Goal: Task Accomplishment & Management: Complete application form

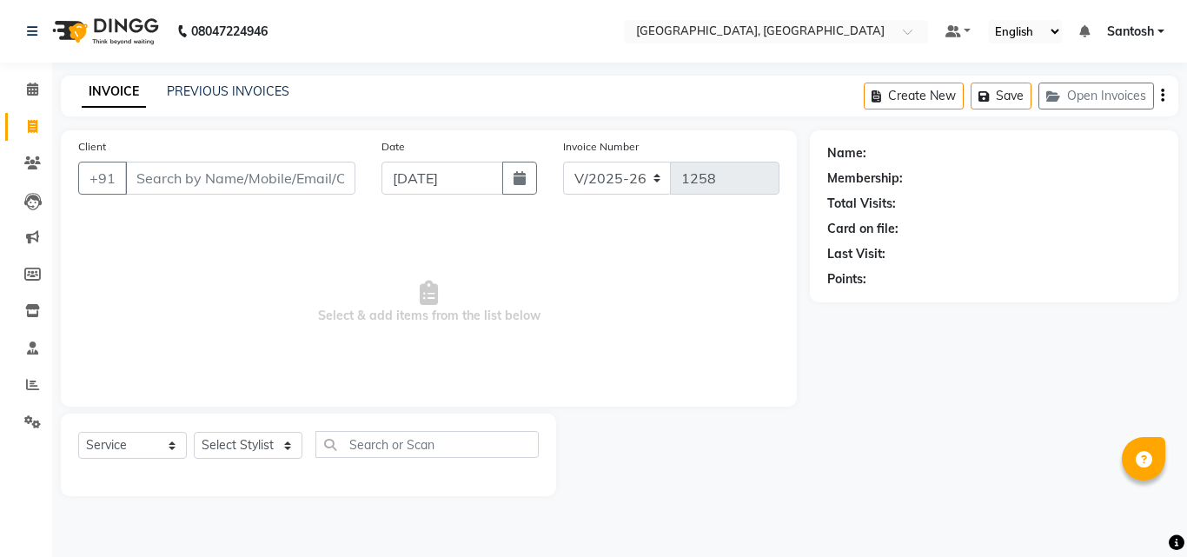
select select "5506"
select select "service"
click at [261, 176] on input "Client" at bounding box center [240, 178] width 230 height 33
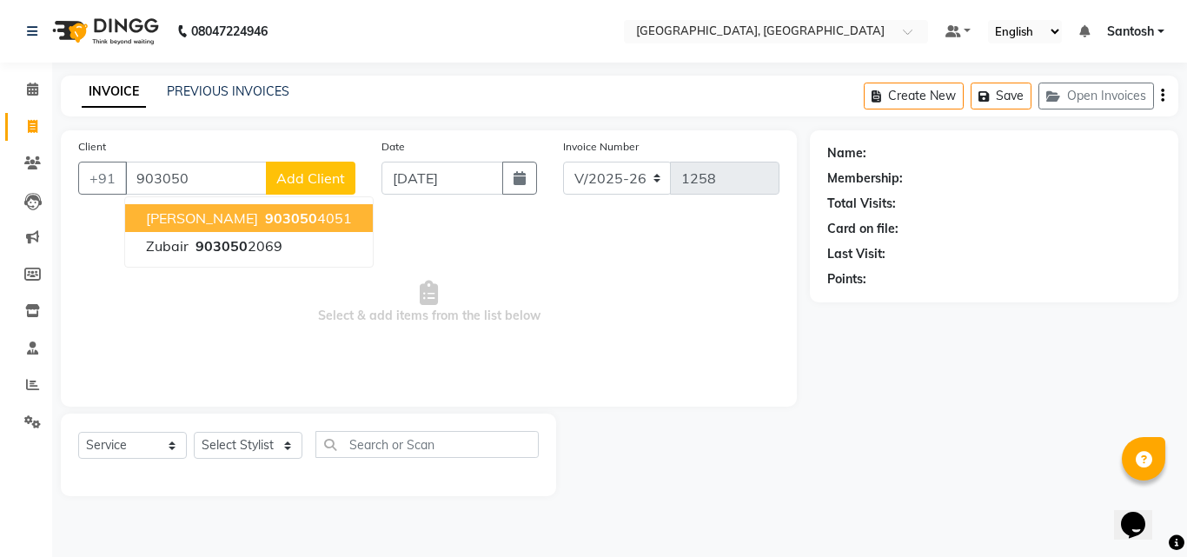
click at [265, 211] on span "903050" at bounding box center [291, 217] width 52 height 17
type input "9030504051"
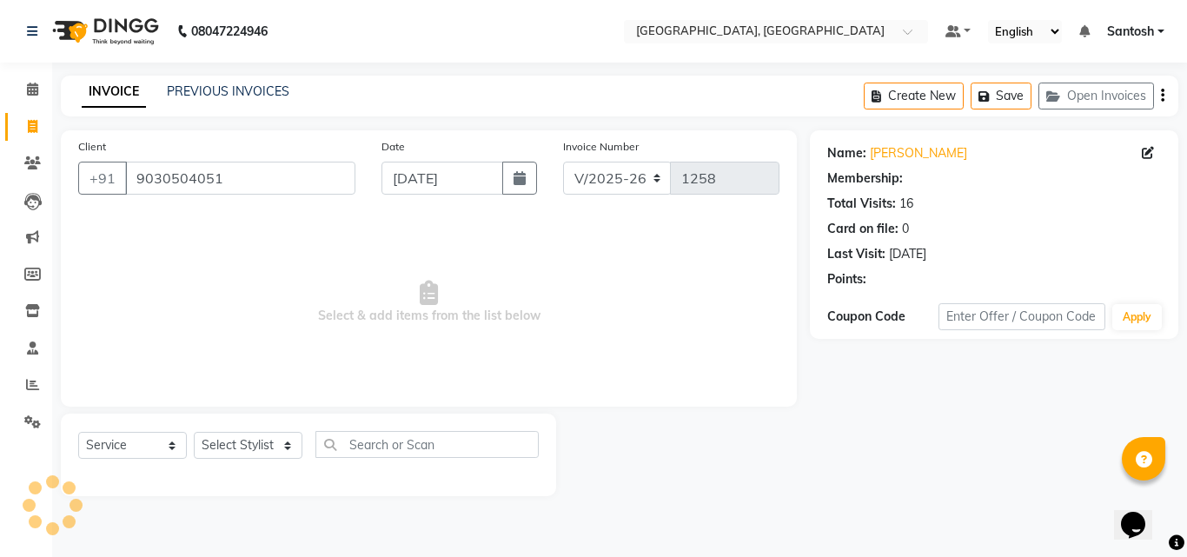
select select "1: Object"
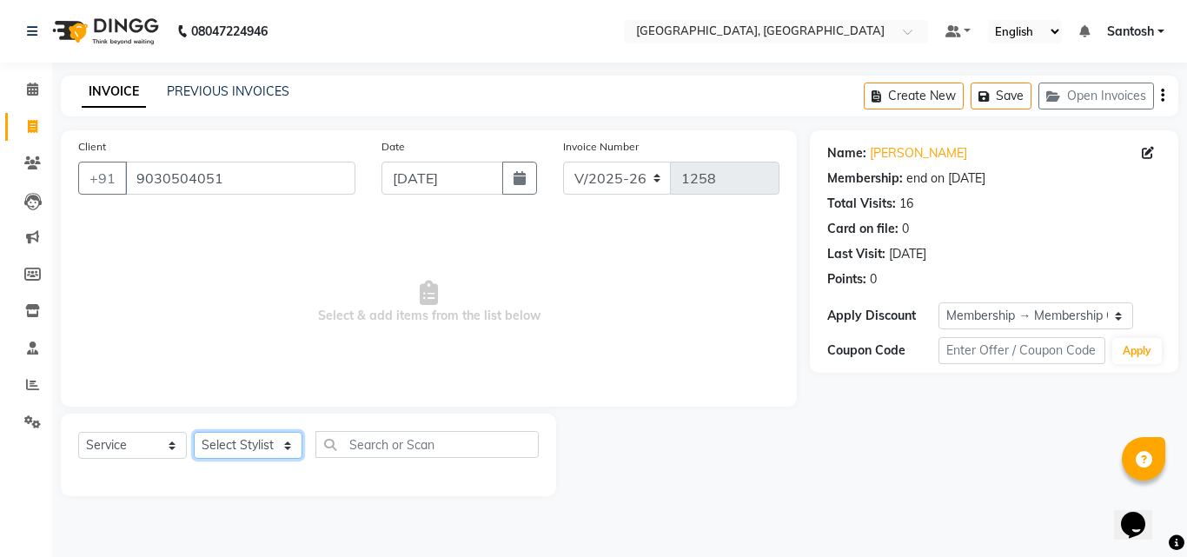
click at [239, 449] on select "Select Stylist [PERSON_NAME] Manager [PERSON_NAME] [PERSON_NAME] [PERSON_NAME] …" at bounding box center [248, 445] width 109 height 27
select select "50205"
click at [194, 432] on select "Select Stylist [PERSON_NAME] Manager [PERSON_NAME] [PERSON_NAME] [PERSON_NAME] …" at bounding box center [248, 445] width 109 height 27
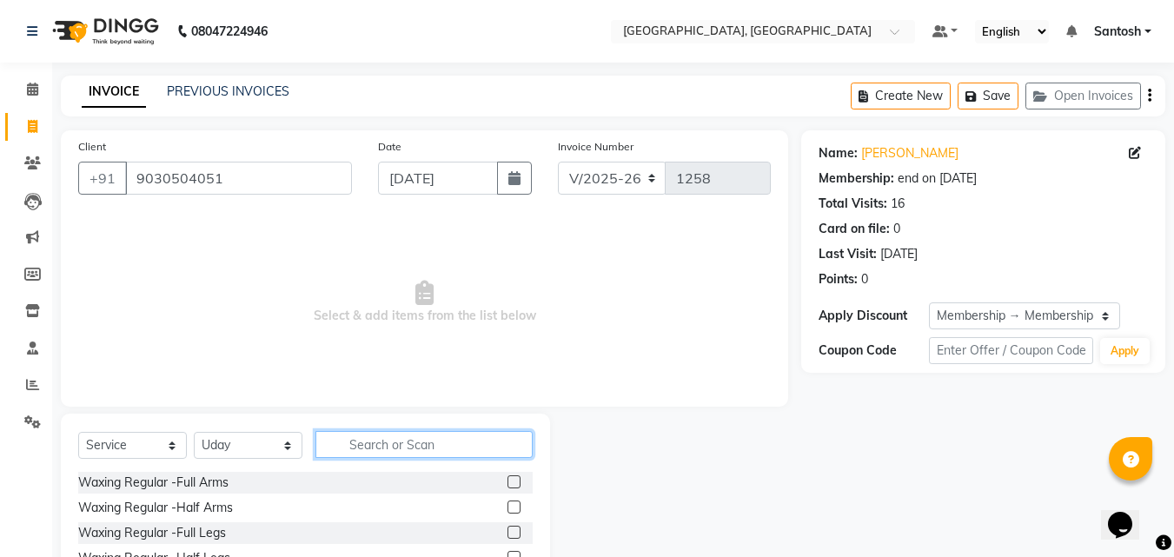
click at [393, 440] on input "text" at bounding box center [423, 444] width 217 height 27
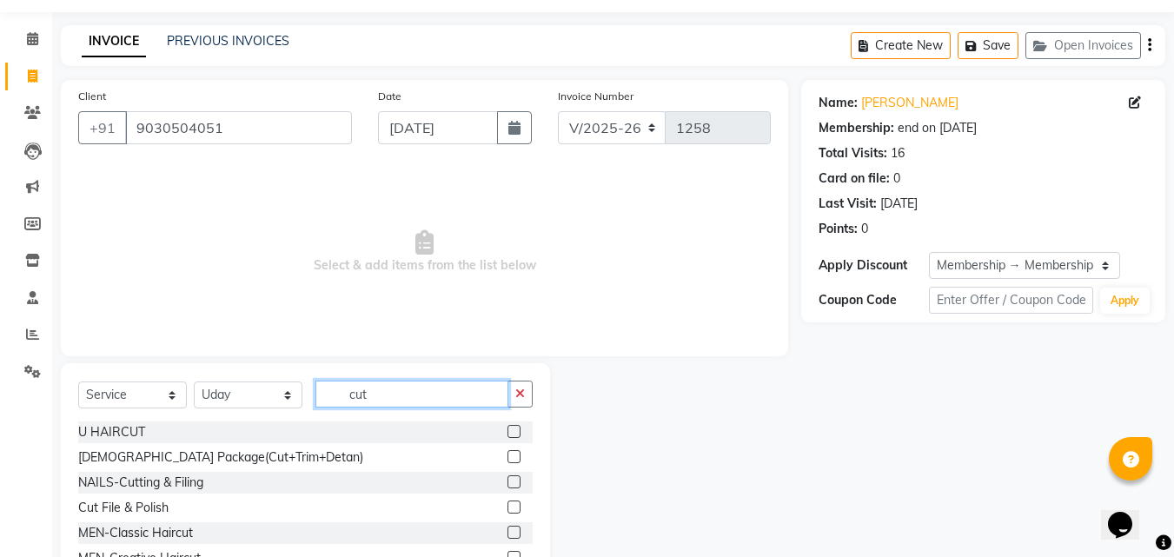
scroll to position [139, 0]
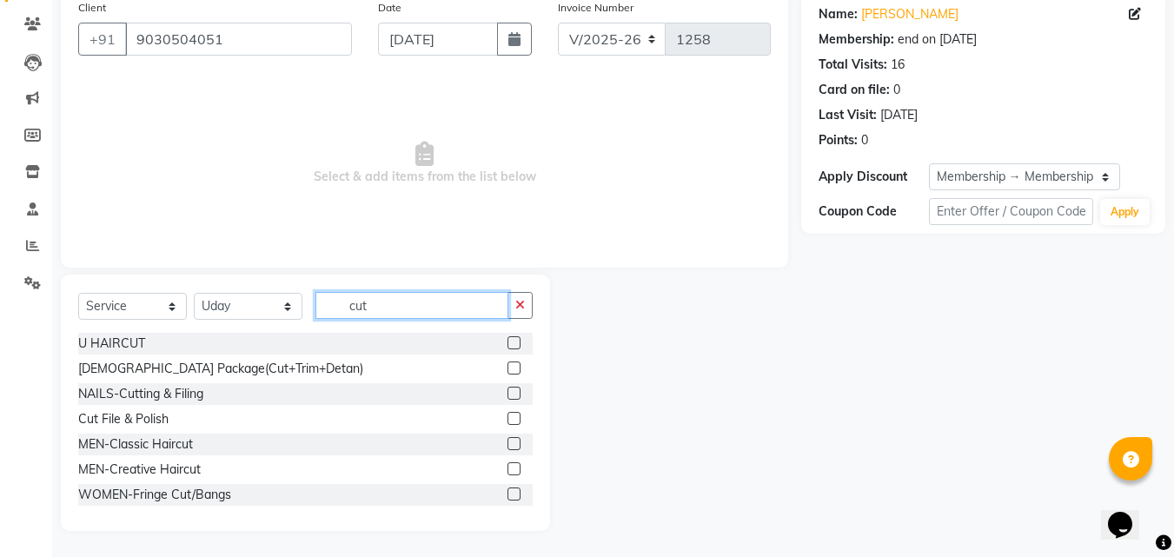
type input "cut"
click at [508, 463] on label at bounding box center [514, 468] width 13 height 13
click at [508, 464] on input "checkbox" at bounding box center [513, 469] width 11 height 11
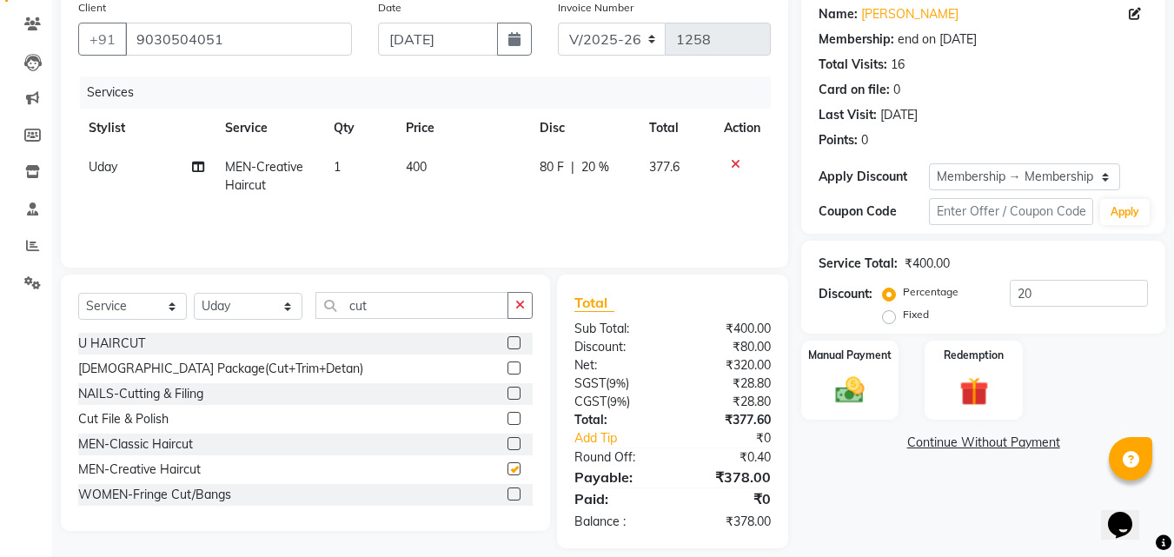
checkbox input "false"
click at [525, 315] on button "button" at bounding box center [520, 305] width 25 height 27
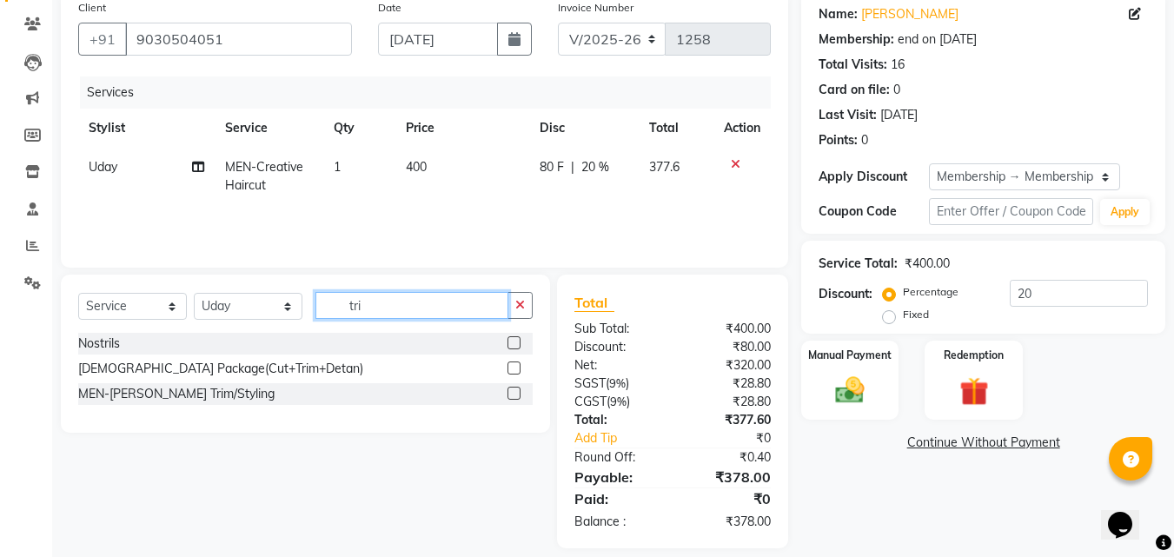
type input "tri"
click at [511, 394] on label at bounding box center [514, 393] width 13 height 13
click at [511, 394] on input "checkbox" at bounding box center [513, 393] width 11 height 11
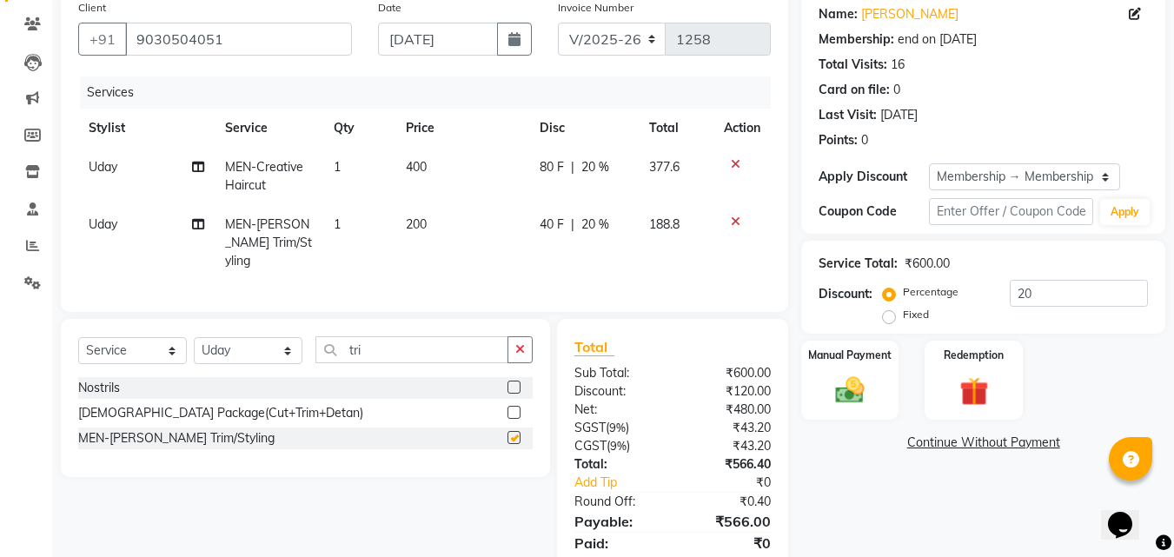
checkbox input "false"
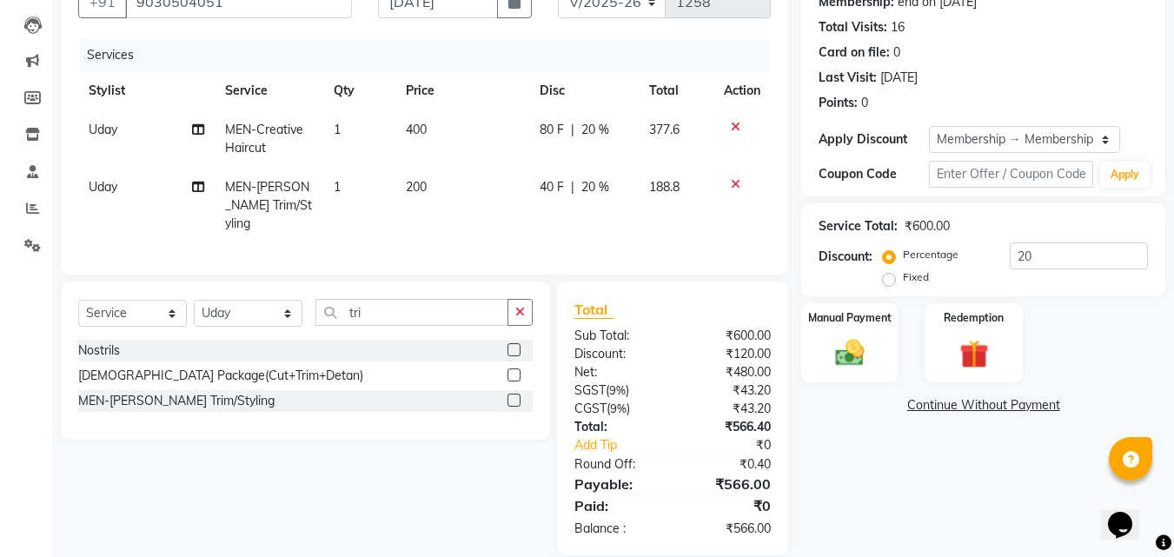
scroll to position [196, 0]
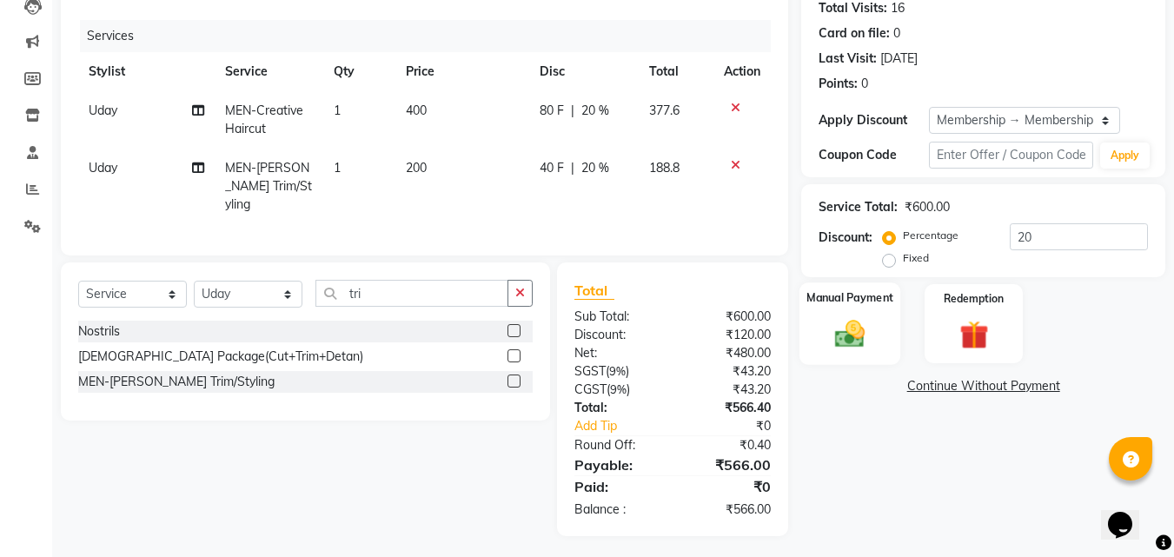
click at [878, 362] on div "Manual Payment" at bounding box center [851, 323] width 102 height 83
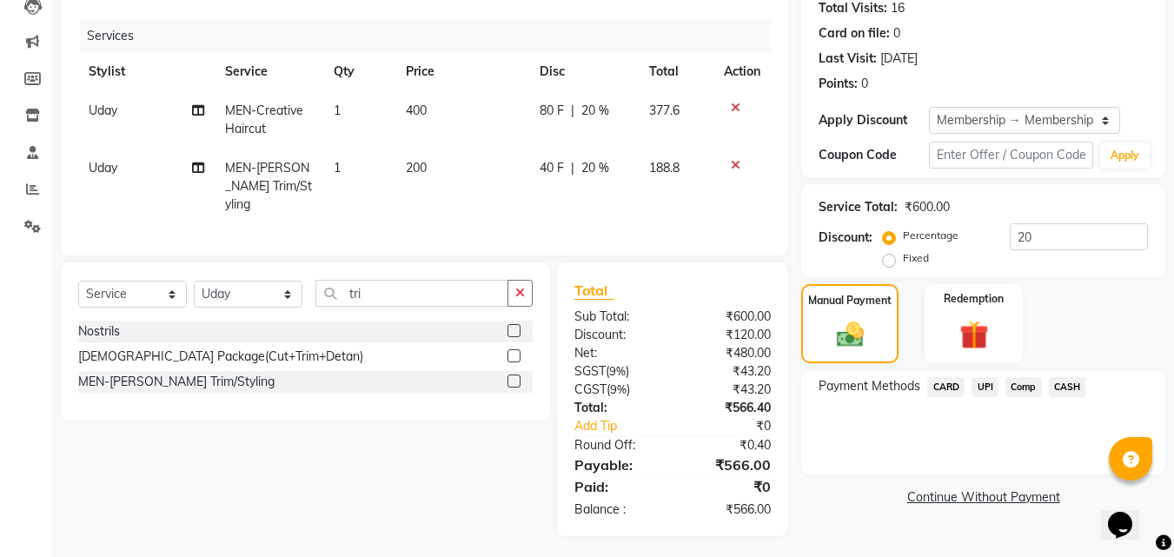
click at [979, 384] on span "UPI" at bounding box center [985, 387] width 27 height 20
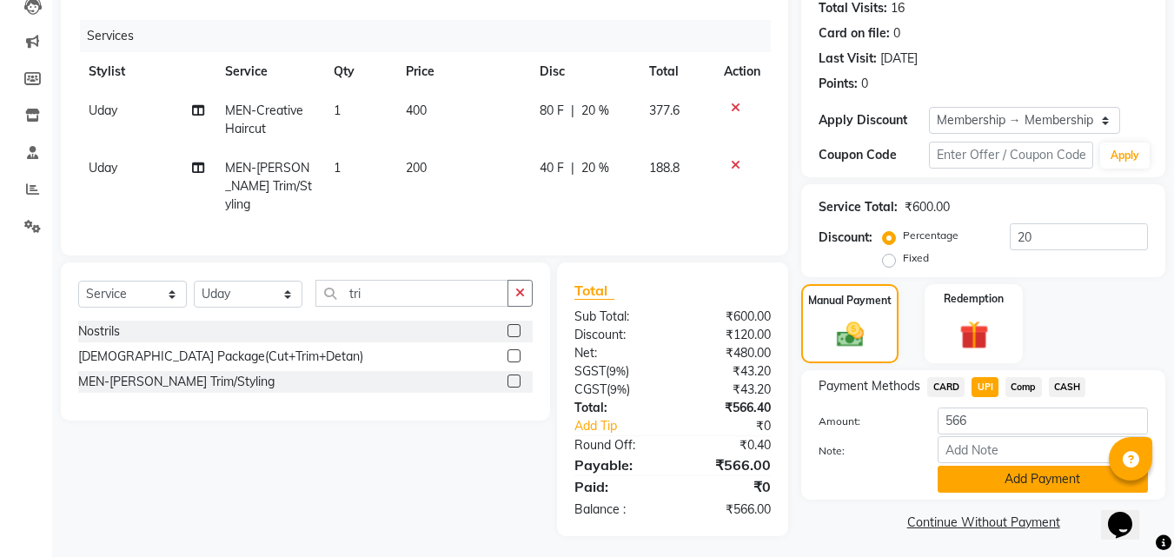
click at [988, 487] on button "Add Payment" at bounding box center [1043, 479] width 210 height 27
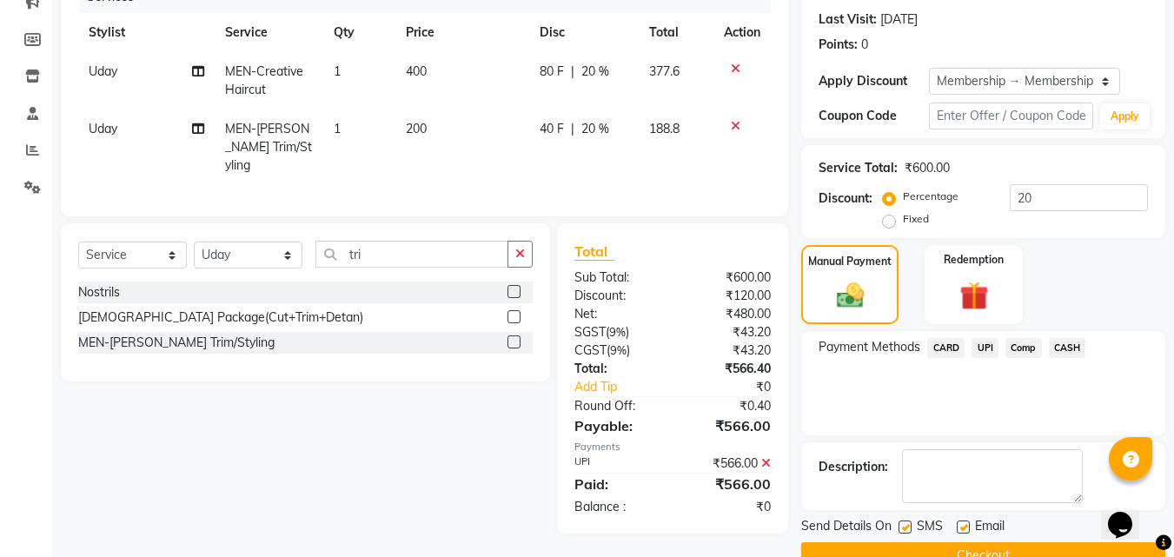
scroll to position [273, 0]
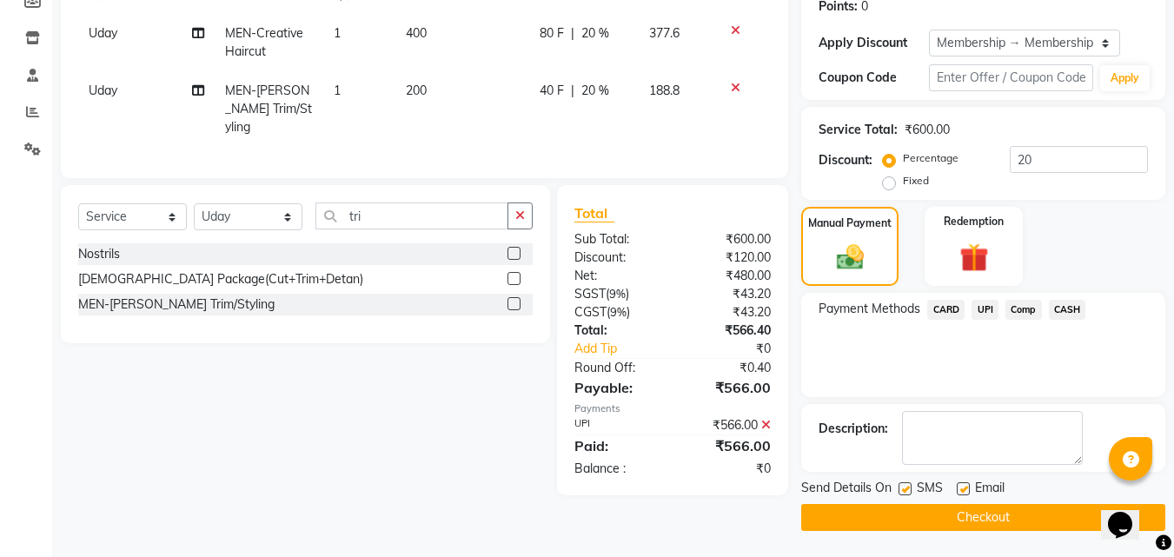
click at [960, 494] on label at bounding box center [963, 488] width 13 height 13
click at [960, 494] on input "checkbox" at bounding box center [962, 489] width 11 height 11
checkbox input "false"
click at [953, 508] on button "Checkout" at bounding box center [983, 517] width 364 height 27
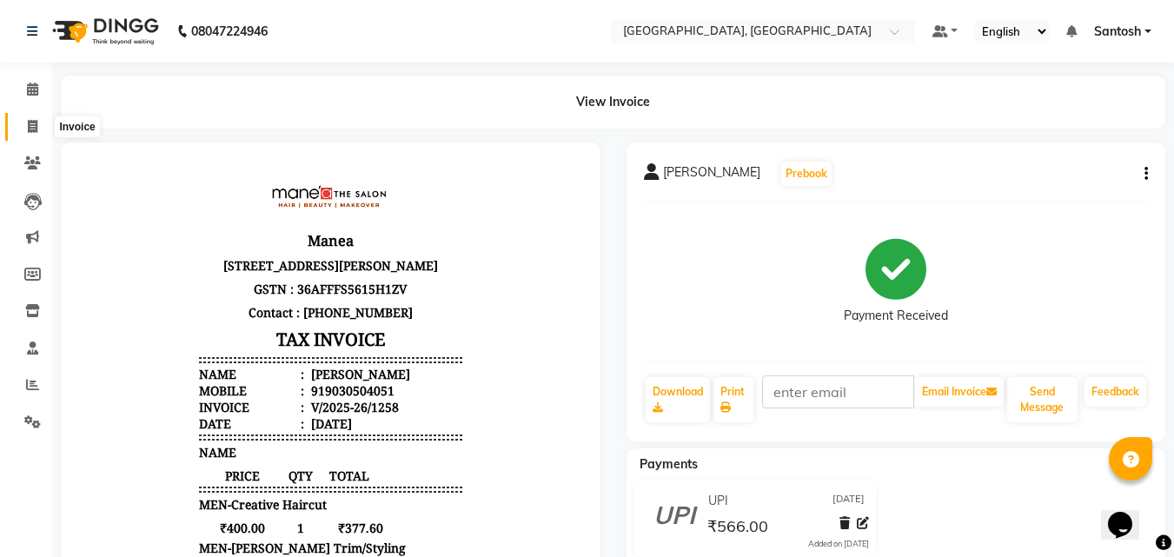
click at [31, 128] on icon at bounding box center [33, 126] width 10 height 13
select select "5506"
select select "service"
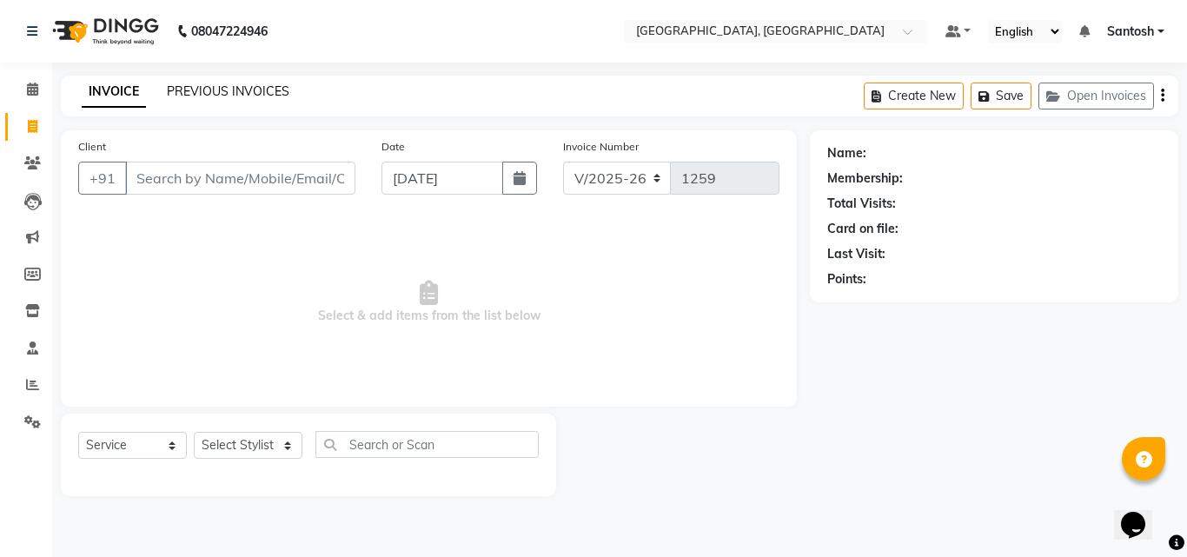
click at [241, 86] on link "PREVIOUS INVOICES" at bounding box center [228, 91] width 123 height 16
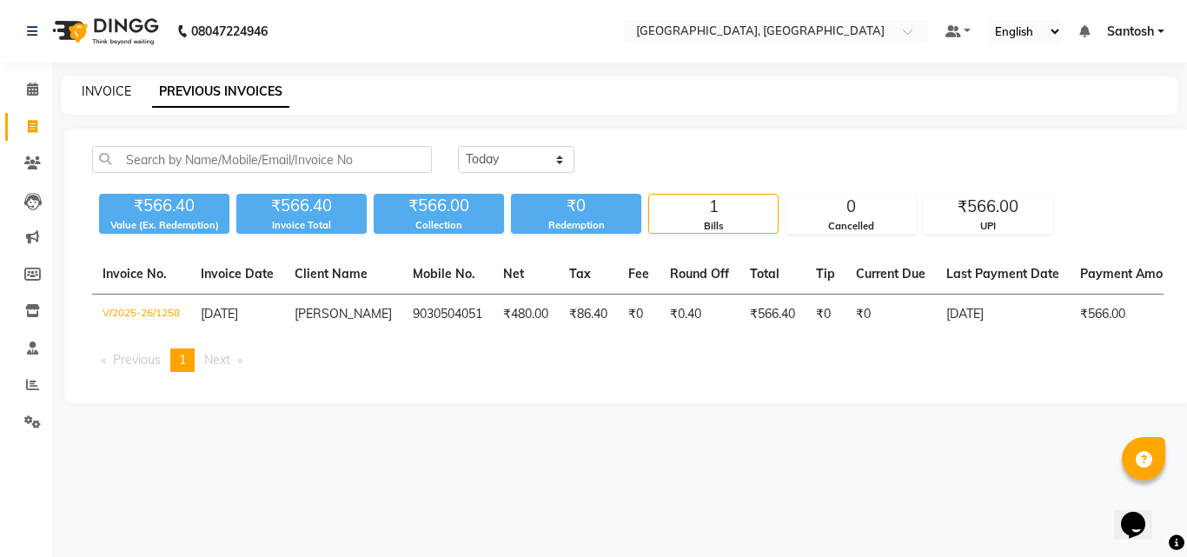
click at [105, 91] on link "INVOICE" at bounding box center [107, 91] width 50 height 16
select select "5506"
select select "service"
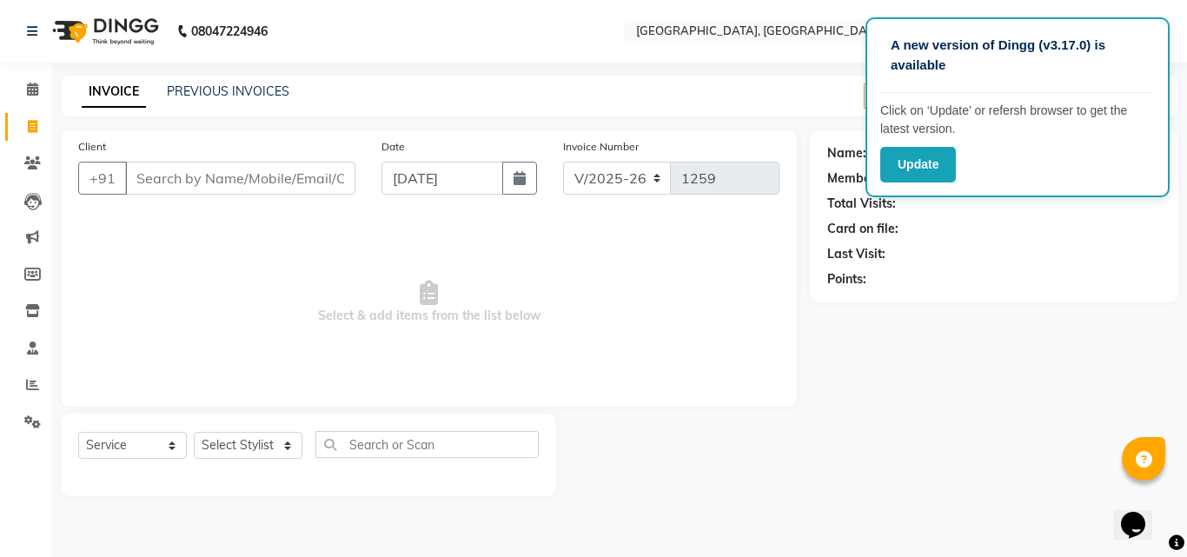
click at [911, 413] on div "Name: Membership: Total Visits: Card on file: Last Visit: Points:" at bounding box center [1001, 313] width 382 height 366
click at [901, 167] on button "Update" at bounding box center [918, 165] width 76 height 36
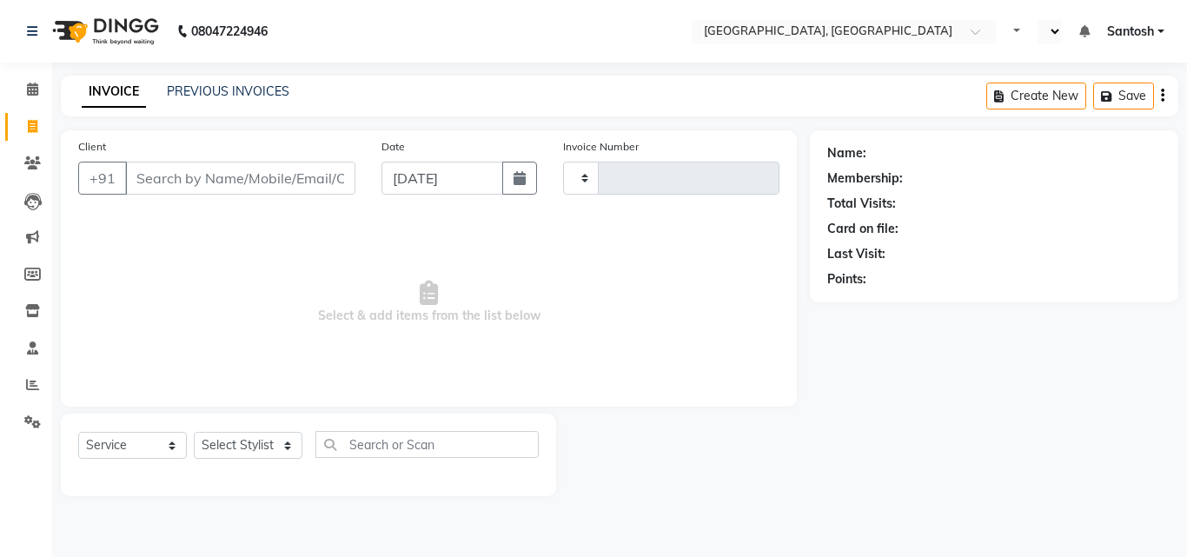
select select "service"
type input "1259"
select select "en"
select select "5506"
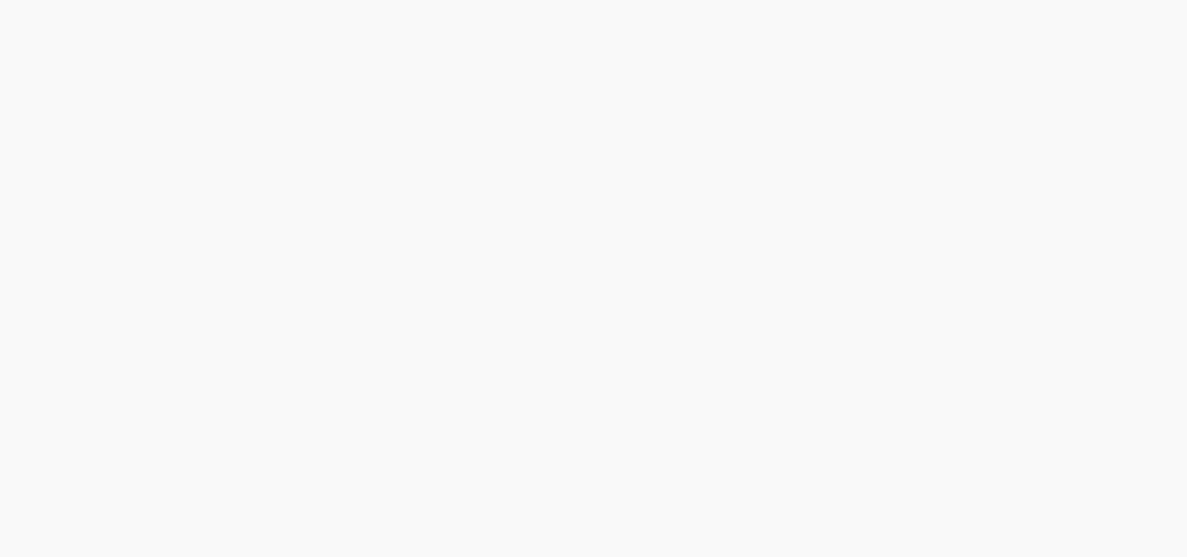
select select "service"
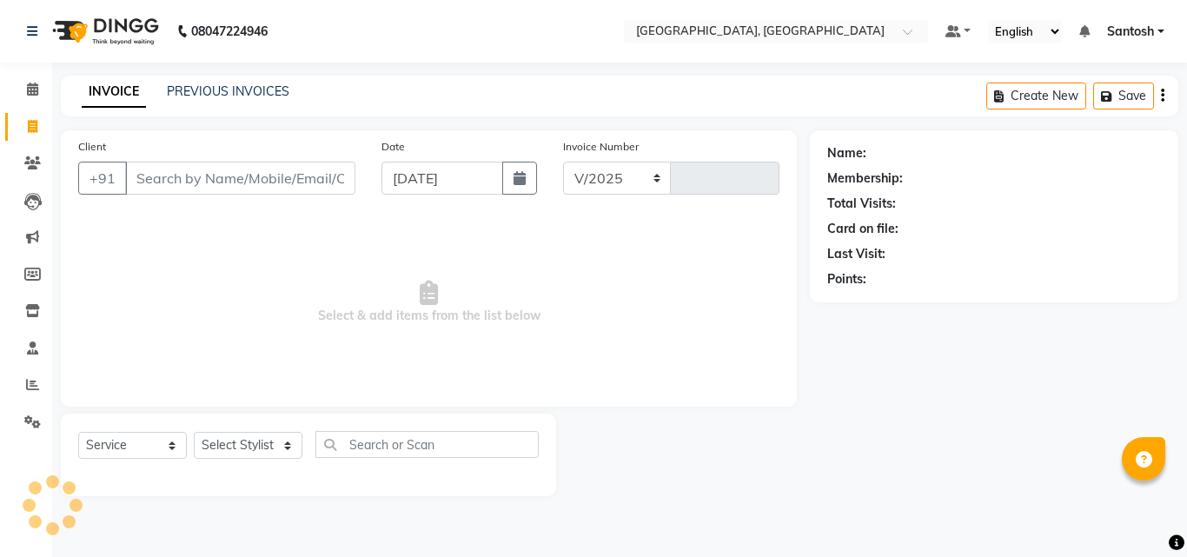
select select "5506"
type input "1259"
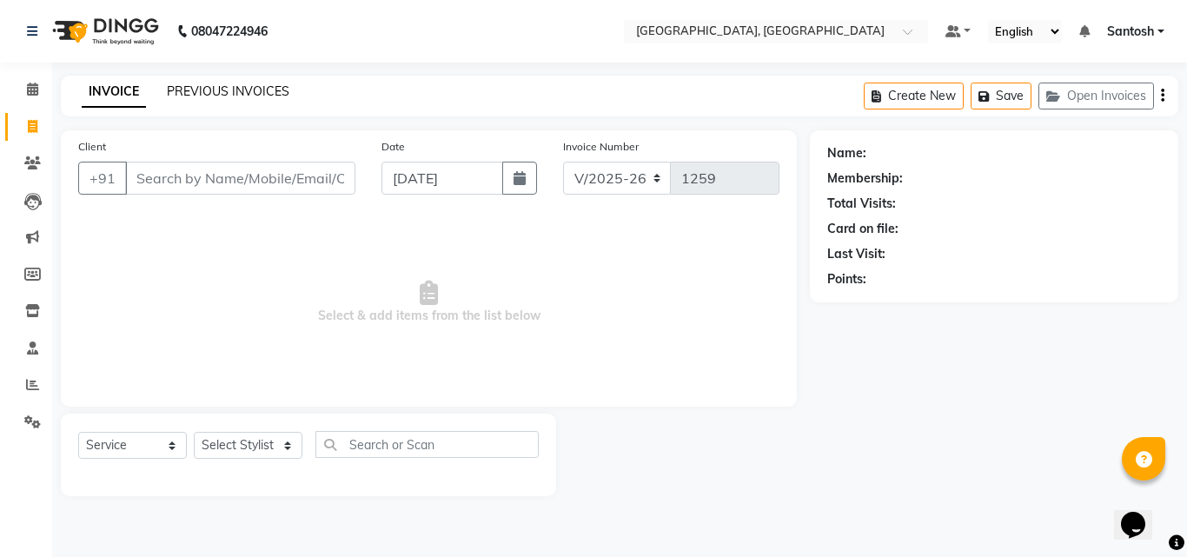
click at [242, 94] on link "PREVIOUS INVOICES" at bounding box center [228, 91] width 123 height 16
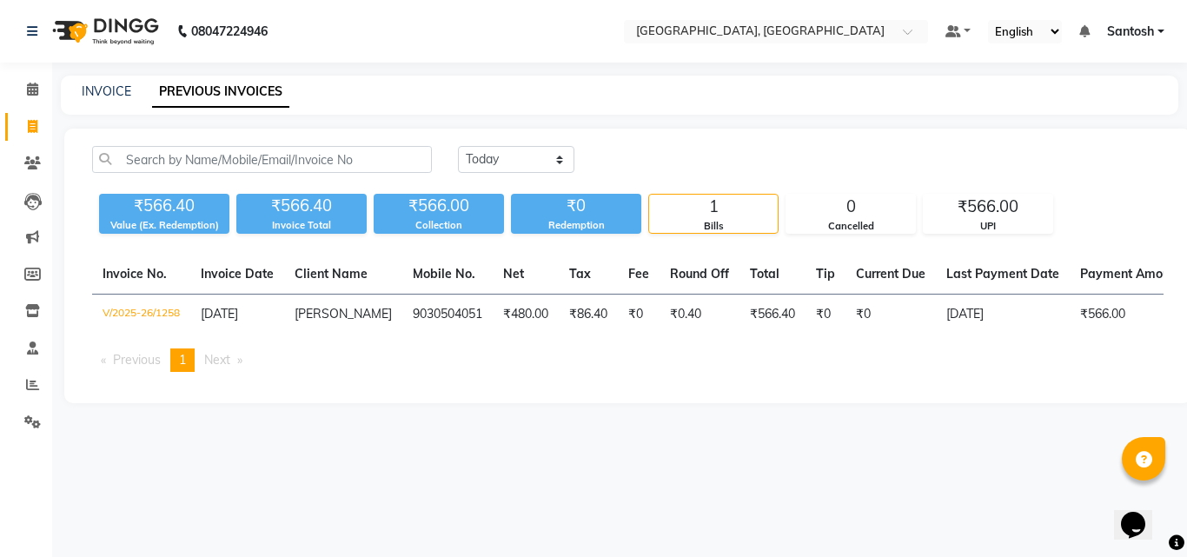
click at [96, 78] on div "INVOICE PREVIOUS INVOICES" at bounding box center [620, 95] width 1118 height 39
click at [104, 84] on link "INVOICE" at bounding box center [107, 91] width 50 height 16
select select "service"
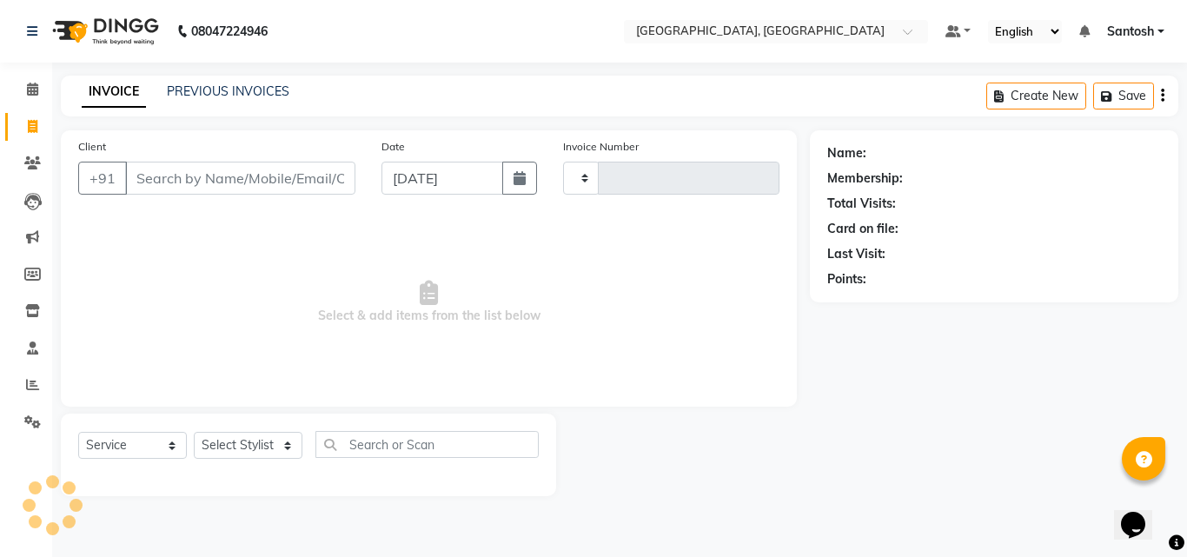
type input "1259"
select select "5506"
